Goal: Transaction & Acquisition: Purchase product/service

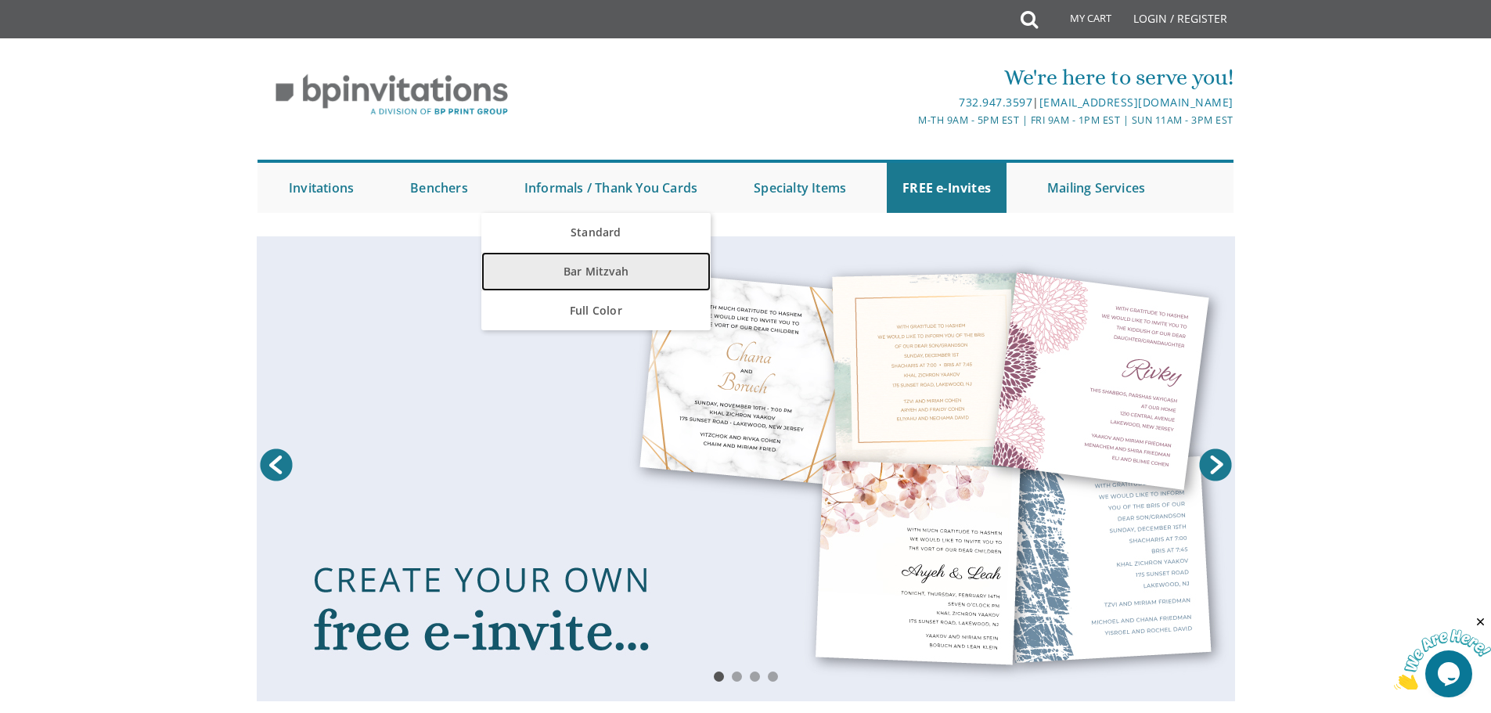
click at [603, 273] on link "Bar Mitzvah" at bounding box center [595, 271] width 229 height 39
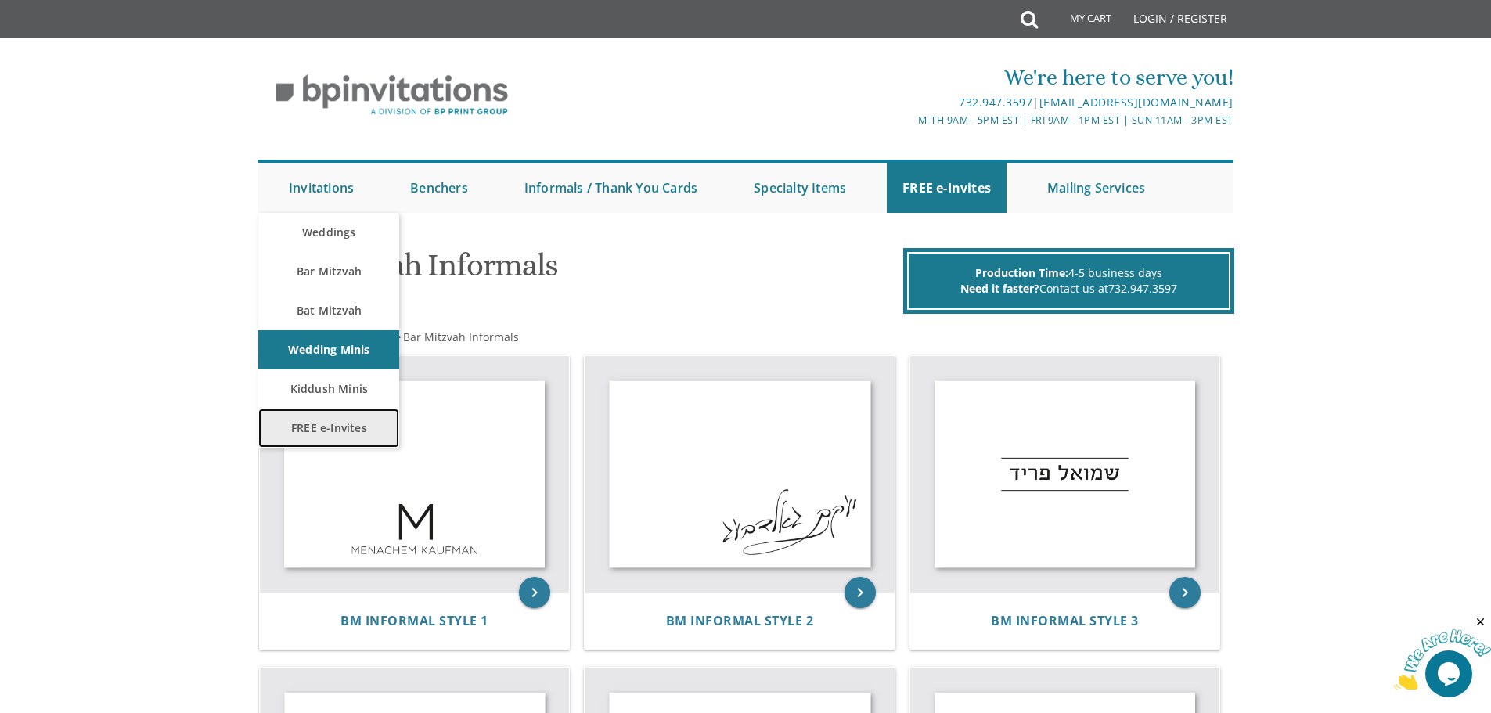
click at [339, 423] on link "FREE e-Invites" at bounding box center [328, 428] width 141 height 39
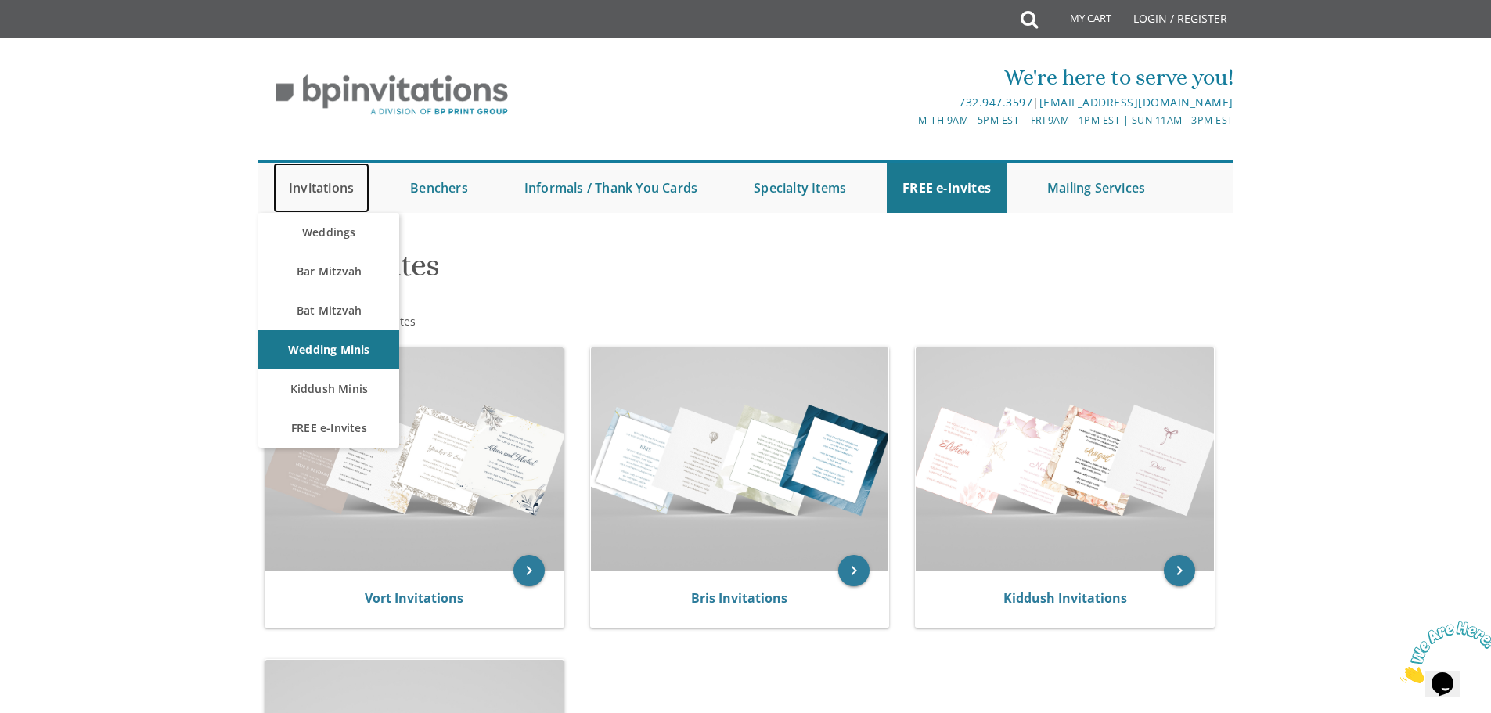
click at [320, 196] on link "Invitations" at bounding box center [321, 188] width 96 height 50
click at [354, 265] on link "Bar Mitzvah" at bounding box center [328, 271] width 141 height 39
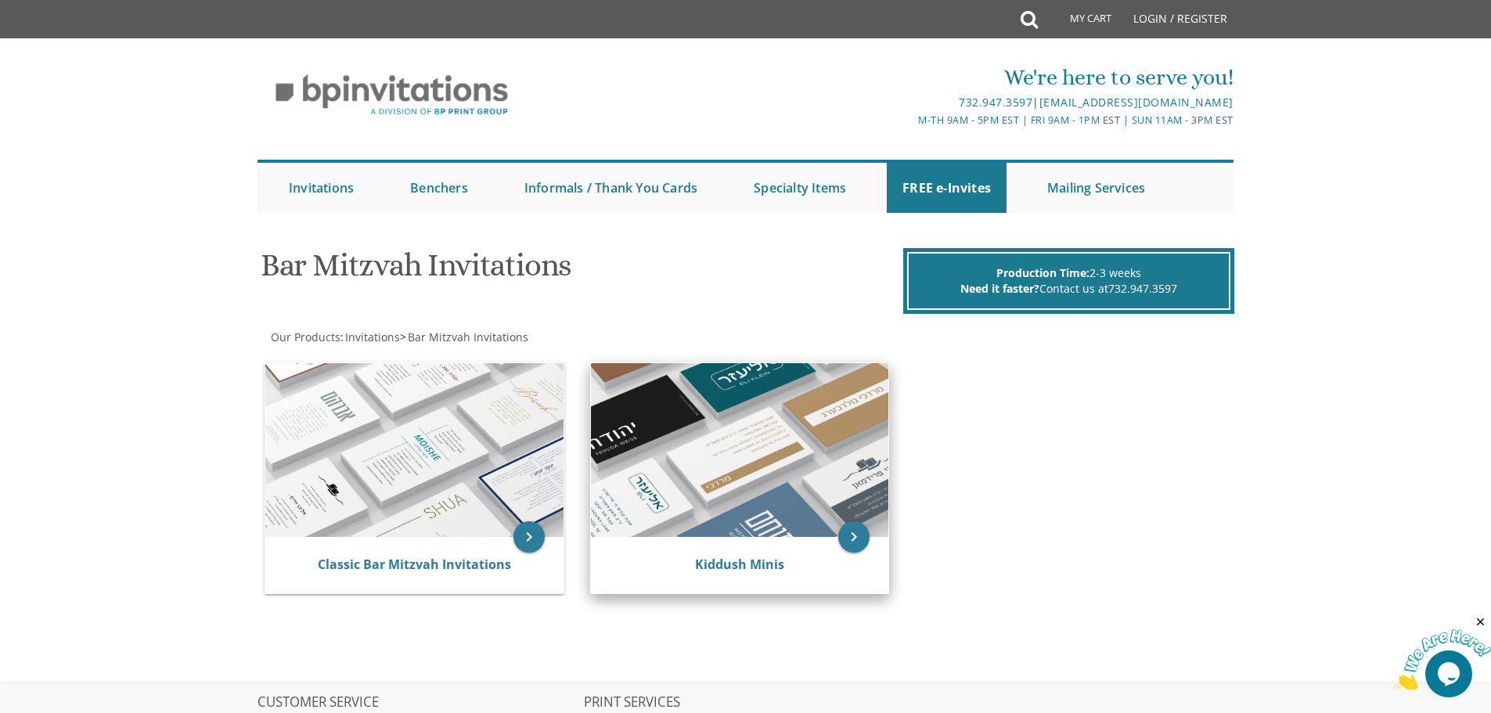
scroll to position [78, 0]
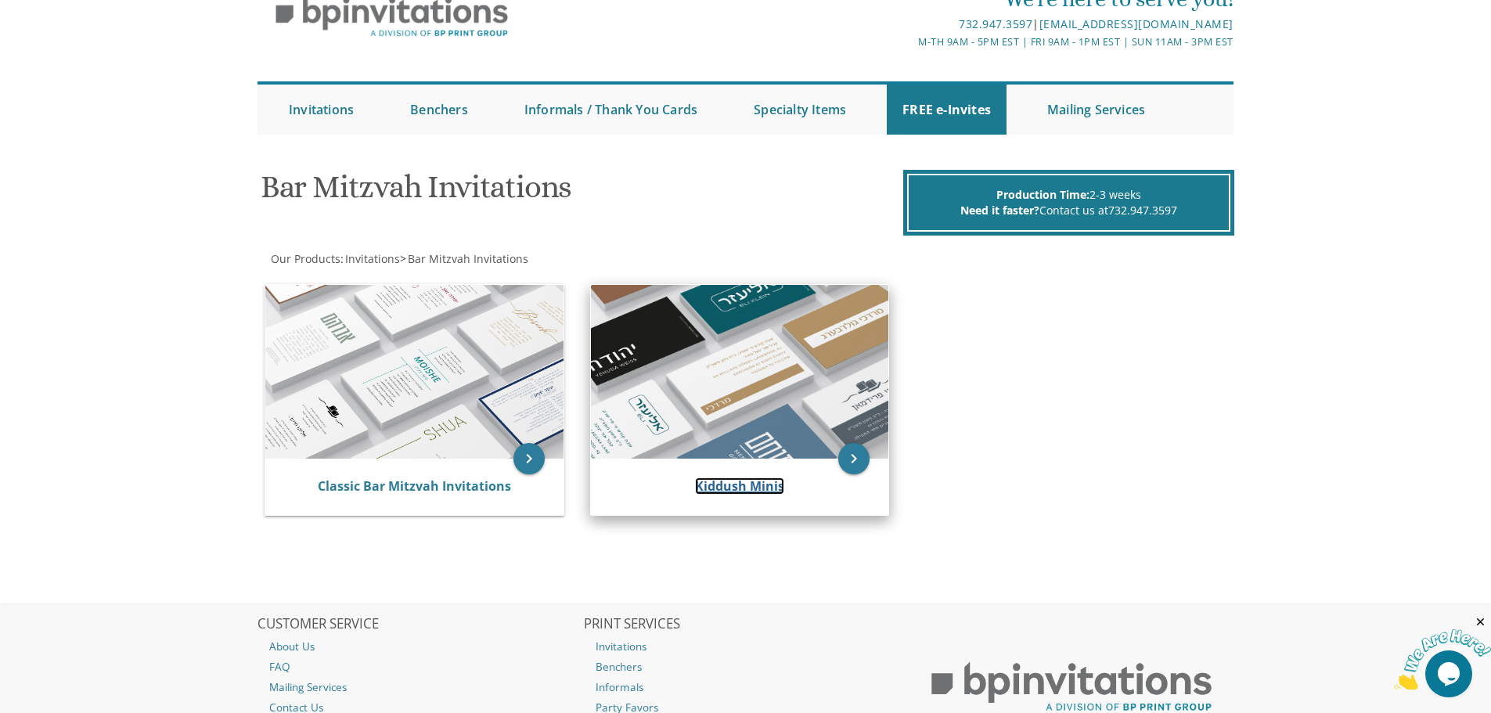
click at [723, 488] on link "Kiddush Minis" at bounding box center [739, 485] width 89 height 17
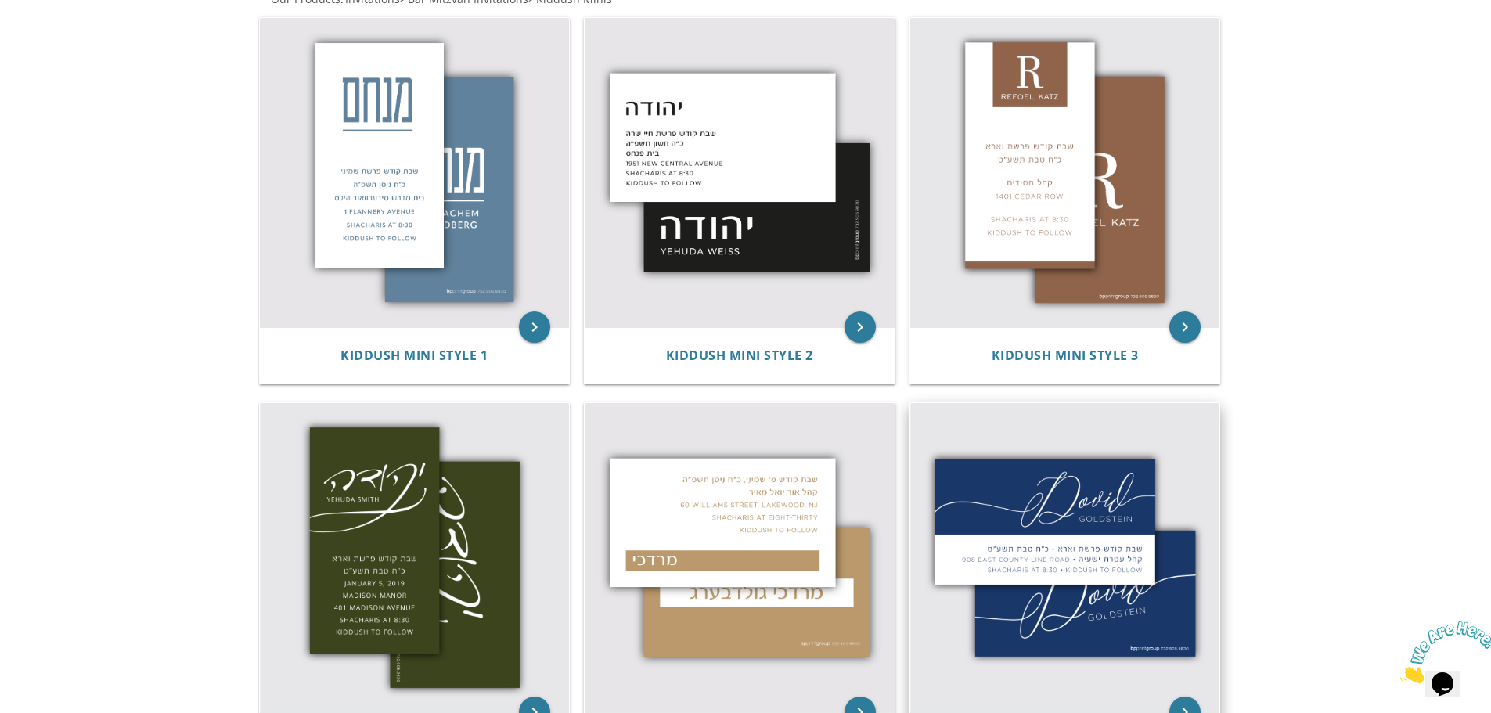
scroll to position [235, 0]
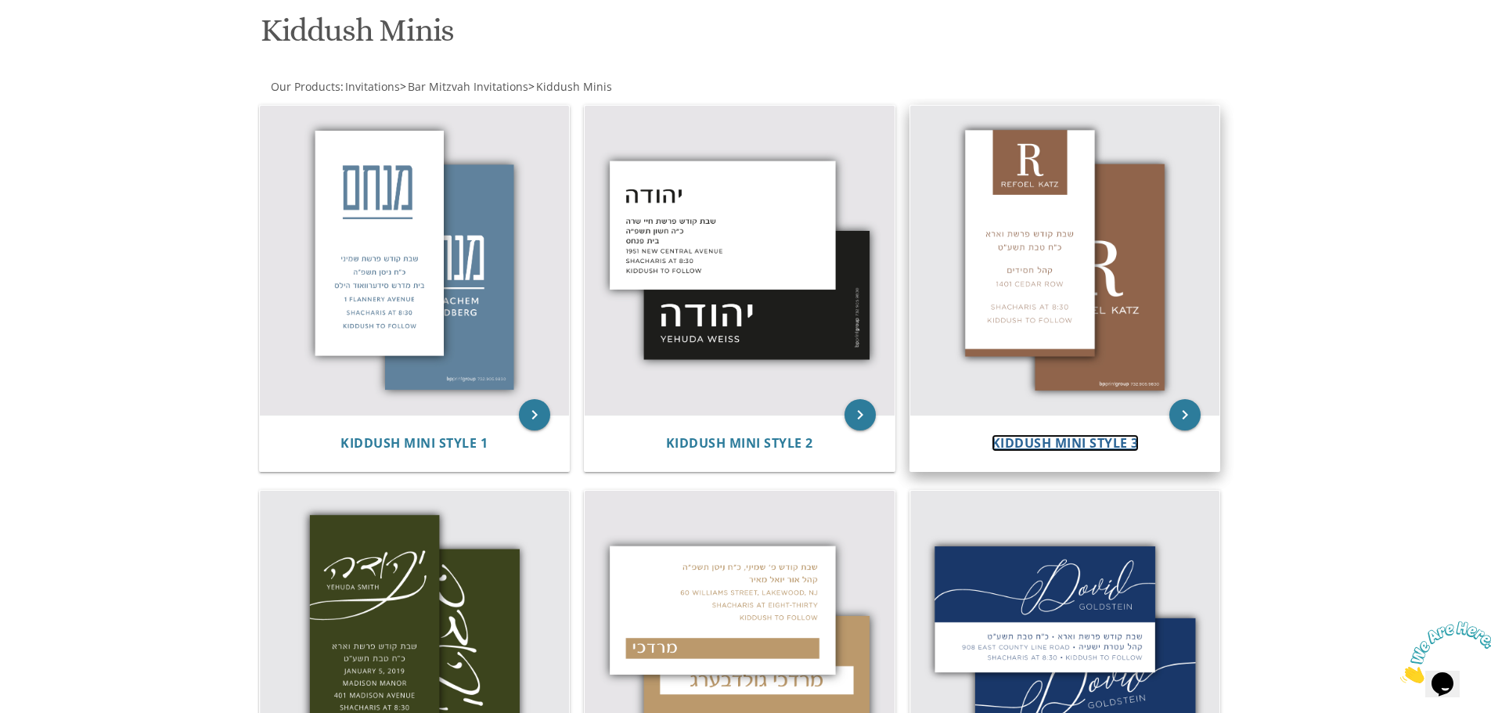
click at [1095, 437] on span "Kiddush Mini Style 3" at bounding box center [1065, 442] width 147 height 17
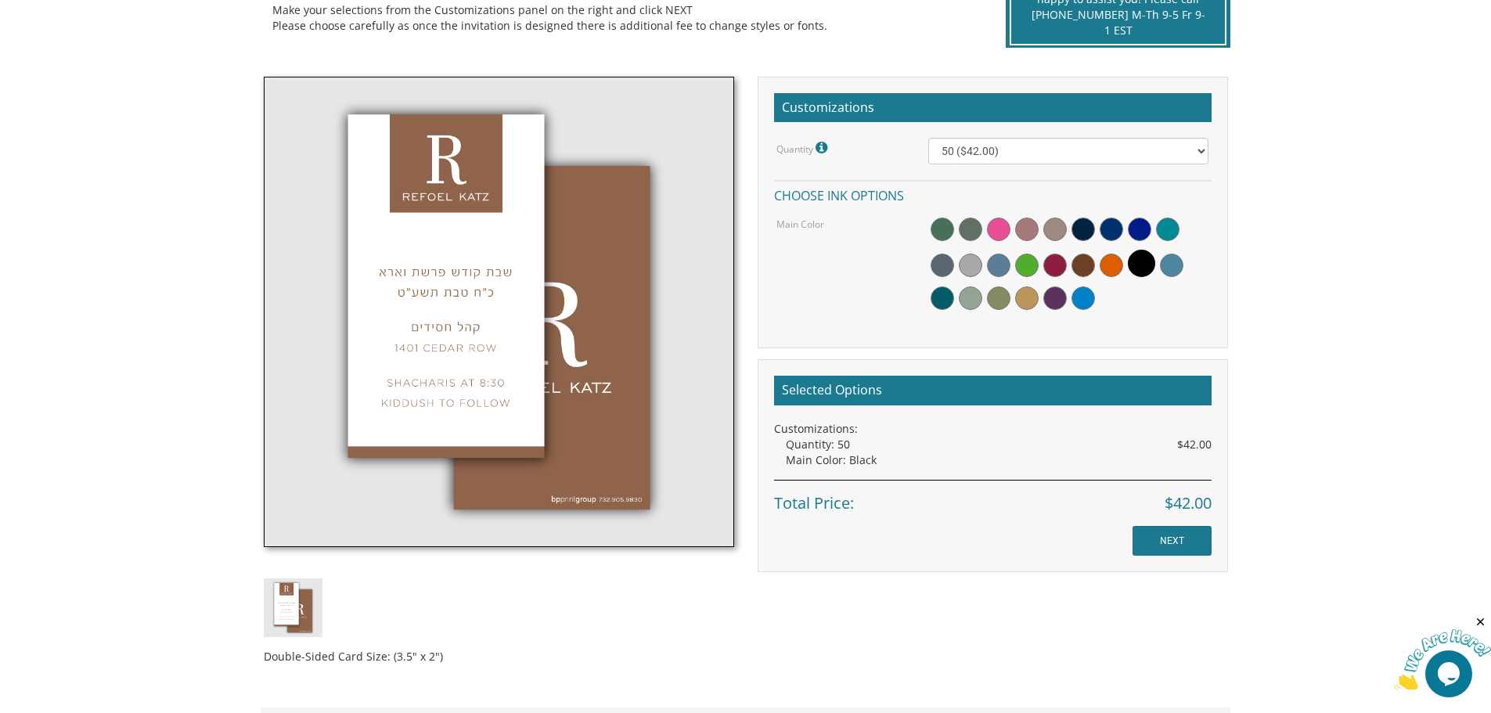
scroll to position [470, 0]
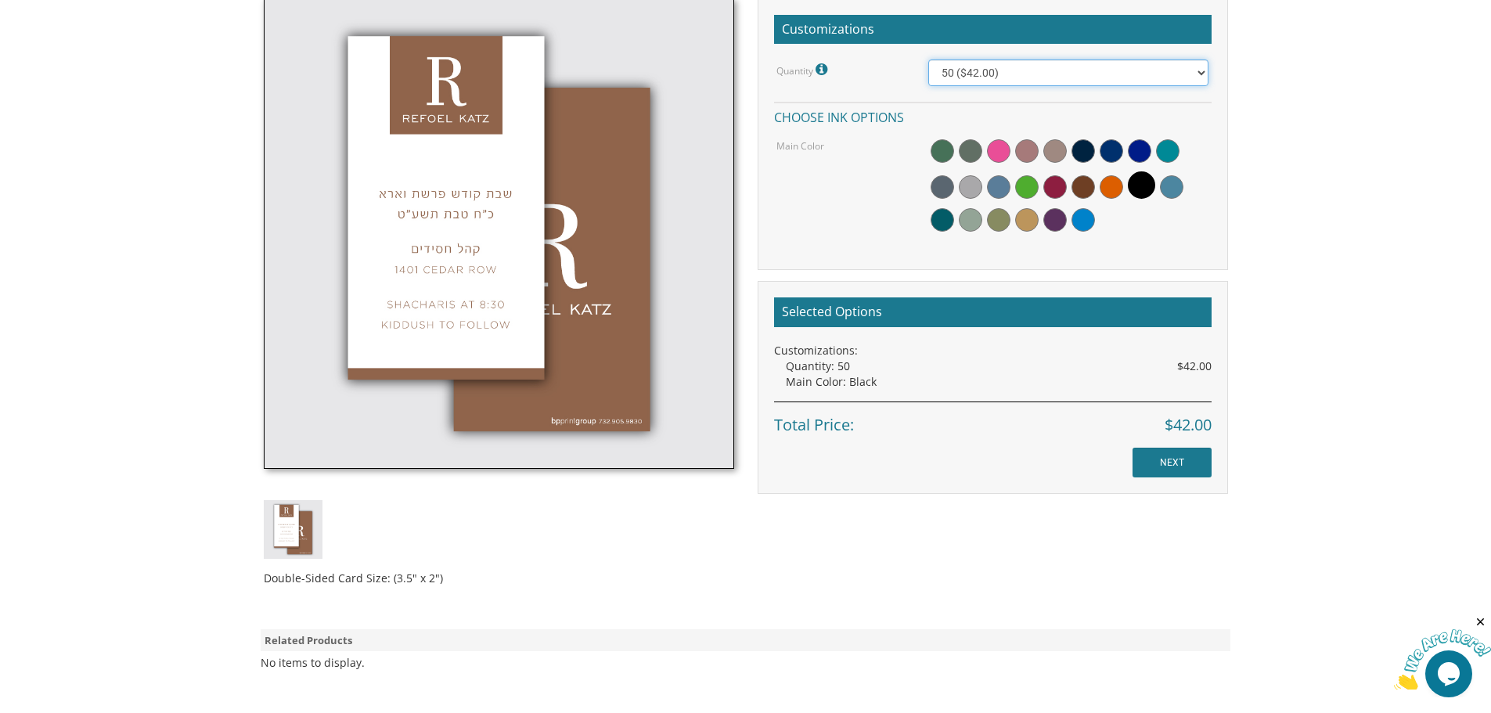
click at [1070, 74] on select "50 ($42.00) 100 ($48.00) 150 ($54.00) 200 ($60.00) 250 ($66.00) 300 ($72.00)" at bounding box center [1068, 72] width 280 height 27
click at [928, 59] on select "50 ($42.00) 100 ($48.00) 150 ($54.00) 200 ($60.00) 250 ($66.00) 300 ($72.00)" at bounding box center [1068, 72] width 280 height 27
click at [947, 154] on span at bounding box center [942, 150] width 23 height 23
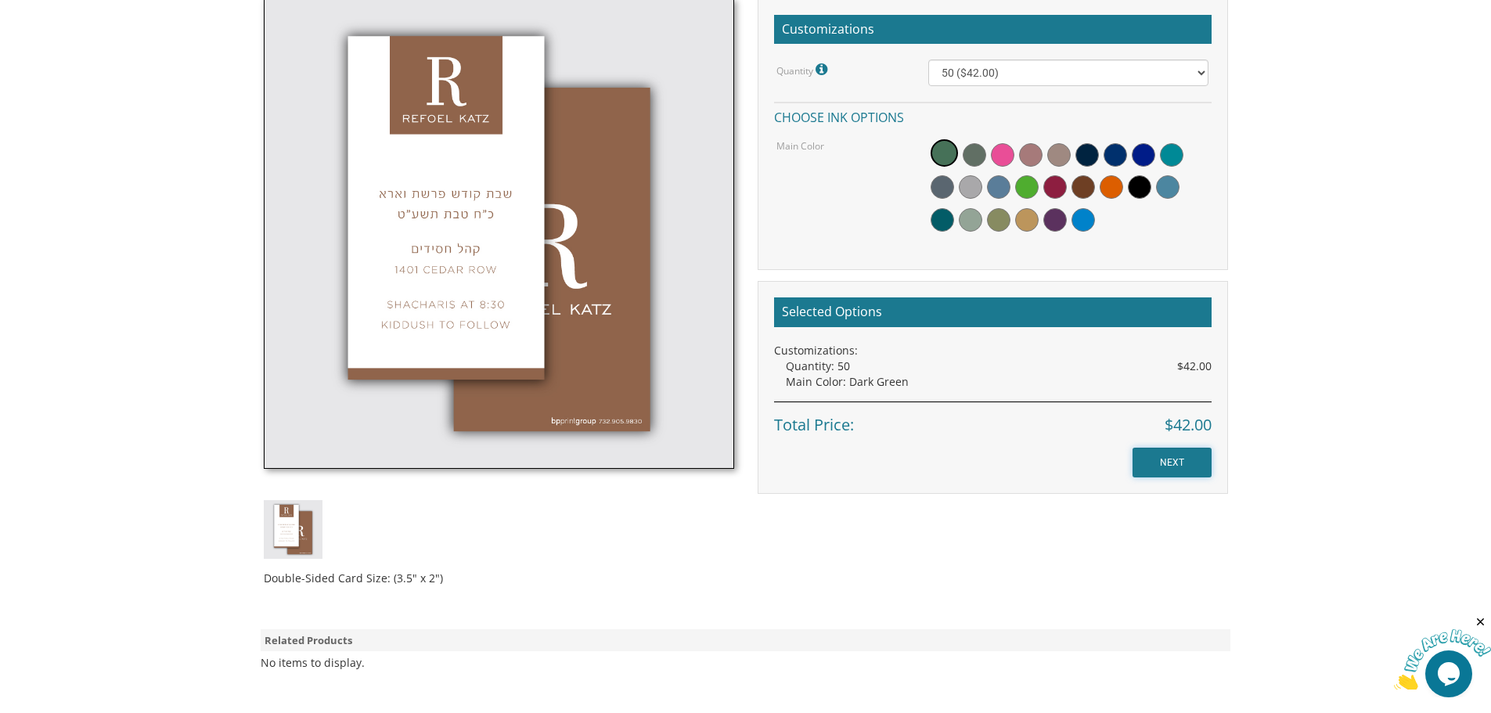
click at [1173, 464] on input "NEXT" at bounding box center [1171, 463] width 79 height 30
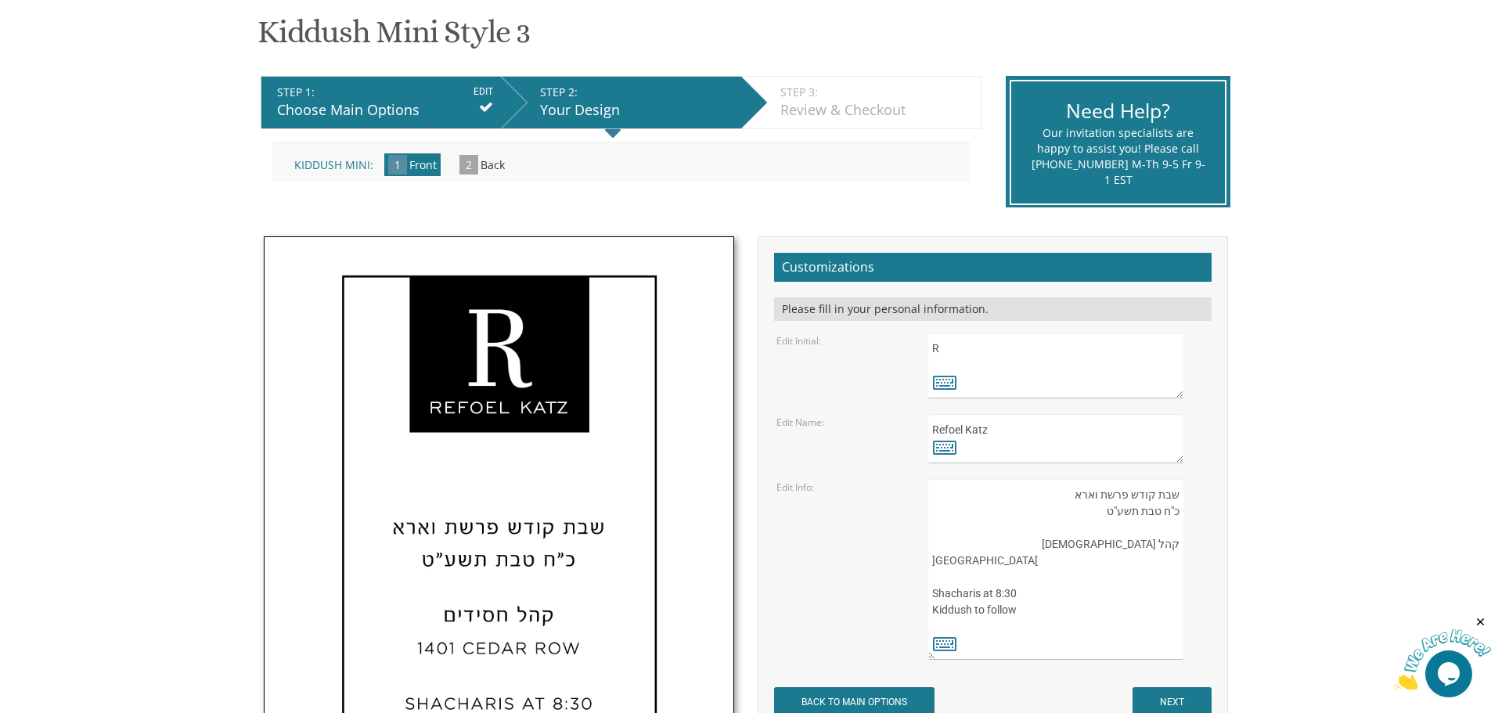
scroll to position [391, 0]
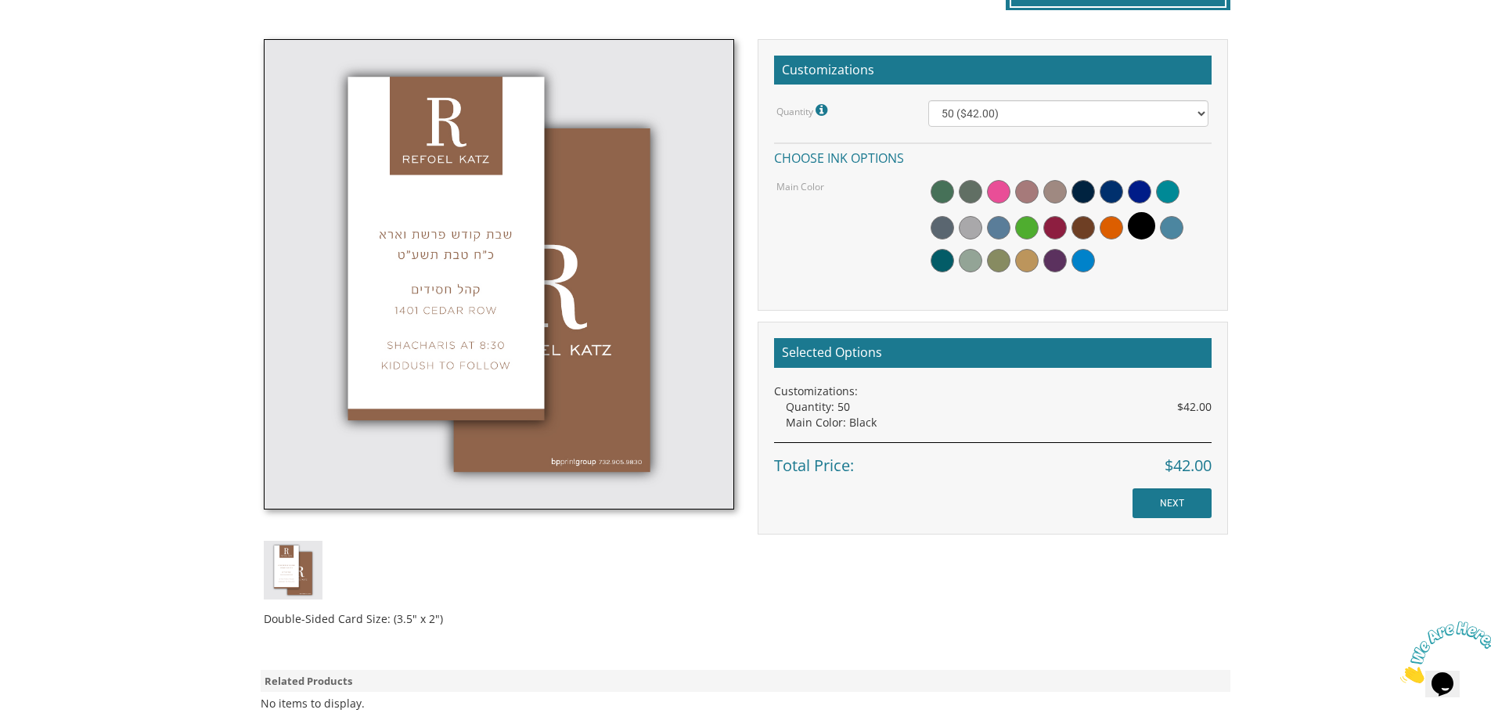
scroll to position [457, 0]
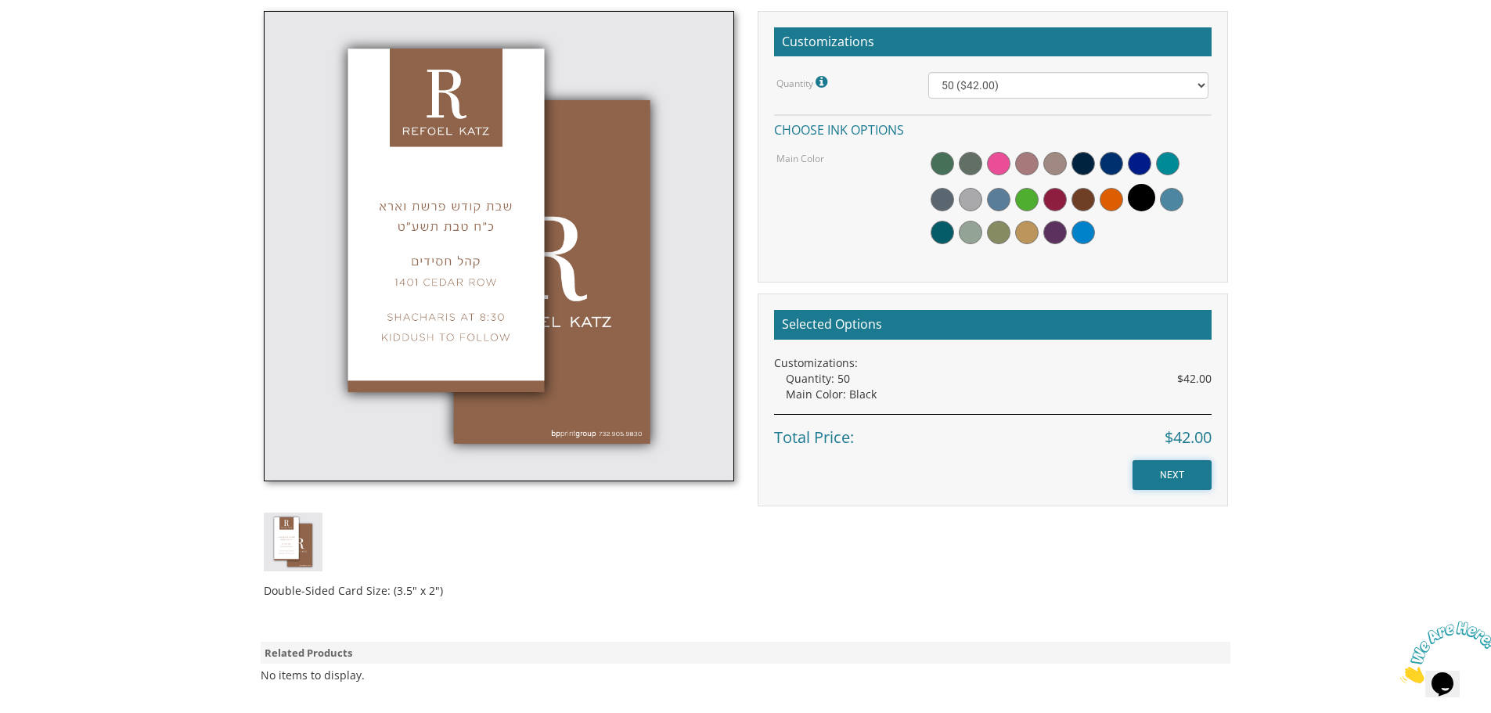
click at [1179, 478] on input "NEXT" at bounding box center [1171, 475] width 79 height 30
click at [1181, 475] on input "NEXT" at bounding box center [1171, 475] width 79 height 30
